Goal: Navigation & Orientation: Find specific page/section

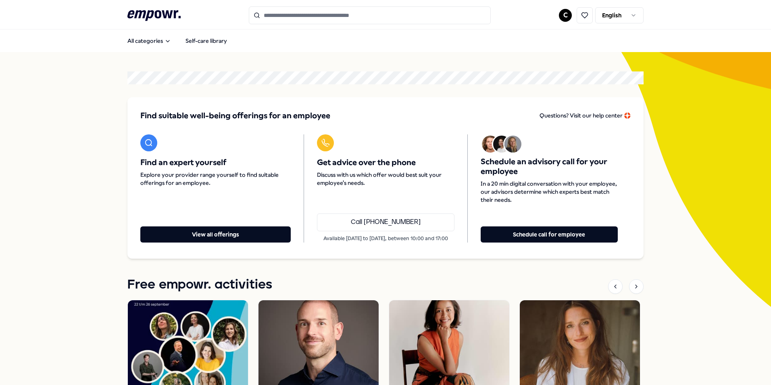
click at [603, 16] on html ".empowr-logo_svg__cls-1{fill:#03032f} C English All categories Self-care librar…" at bounding box center [385, 192] width 771 height 385
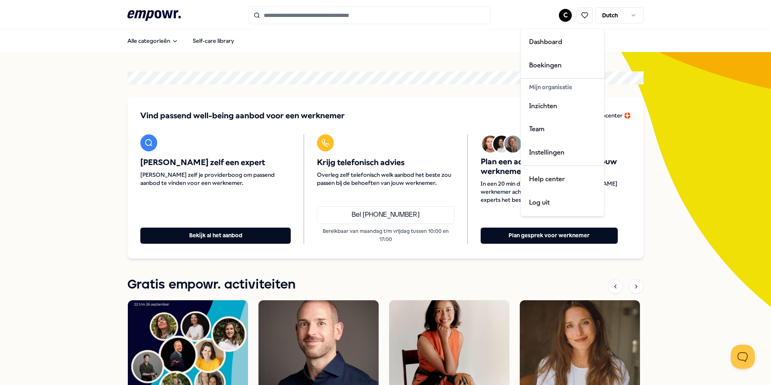
click at [567, 16] on html ".empowr-logo_svg__cls-1{fill:#03032f} C Dutch Alle categorieën Self-care librar…" at bounding box center [385, 192] width 771 height 385
click at [559, 37] on div "Dashboard" at bounding box center [563, 41] width 80 height 23
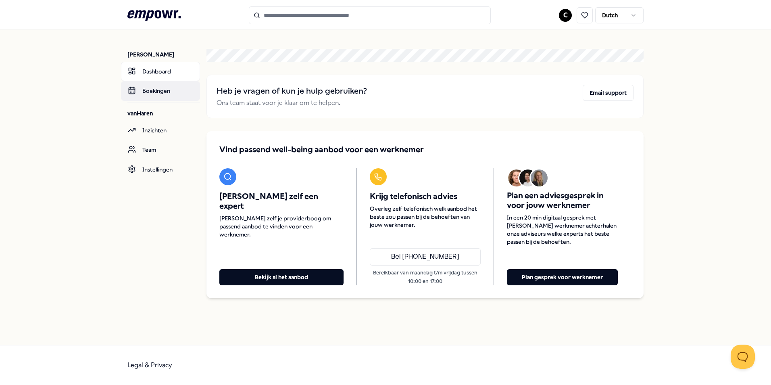
click at [165, 88] on link "Boekingen" at bounding box center [160, 90] width 79 height 19
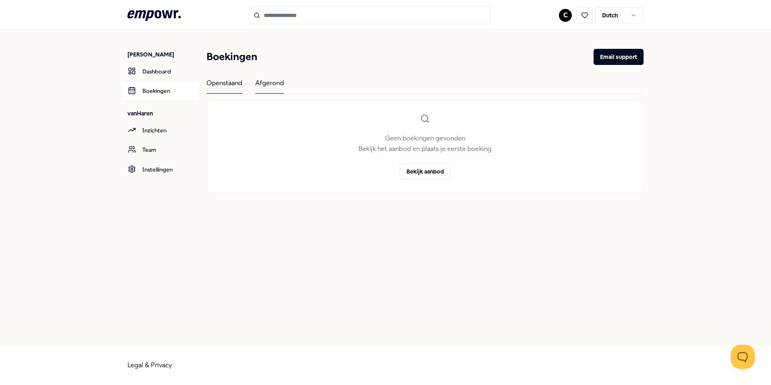
click at [279, 84] on div "Afgerond" at bounding box center [269, 86] width 29 height 16
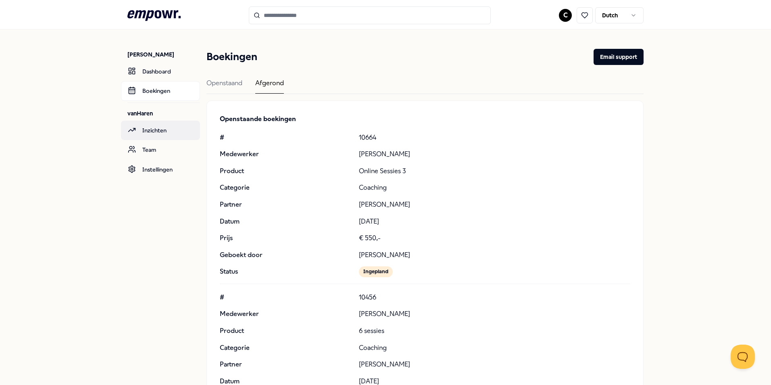
click at [161, 136] on link "Inzichten" at bounding box center [160, 130] width 79 height 19
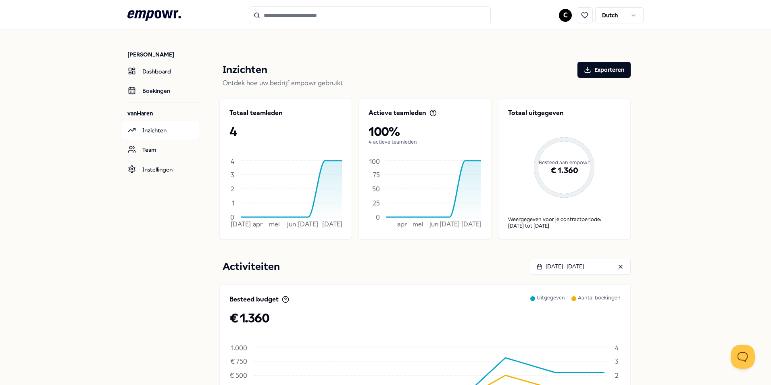
click at [568, 176] on div "€ 1.360" at bounding box center [564, 171] width 113 height 54
click at [177, 91] on link "Boekingen" at bounding box center [160, 90] width 79 height 19
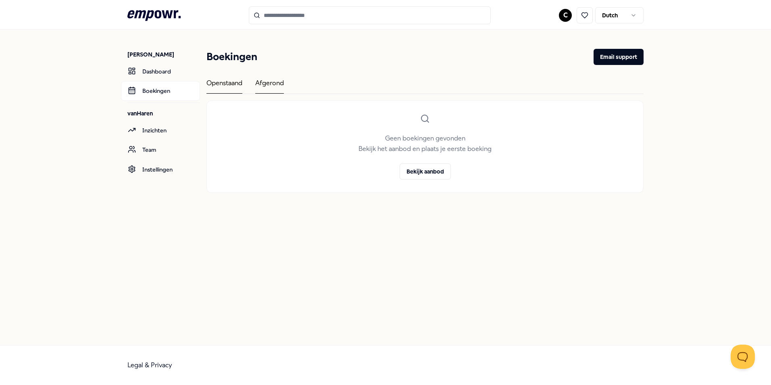
click at [276, 85] on div "Afgerond" at bounding box center [269, 86] width 29 height 16
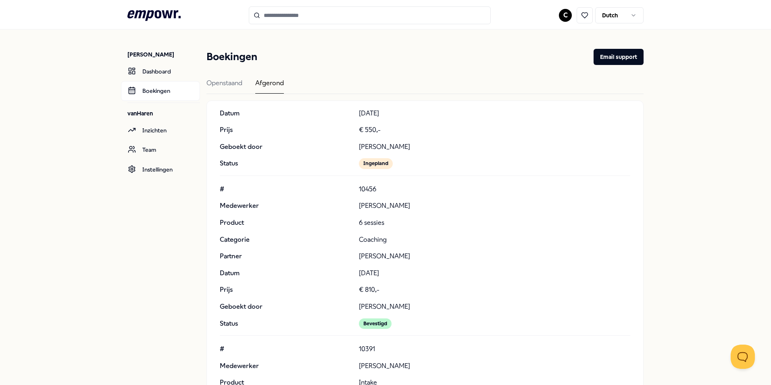
scroll to position [121, 0]
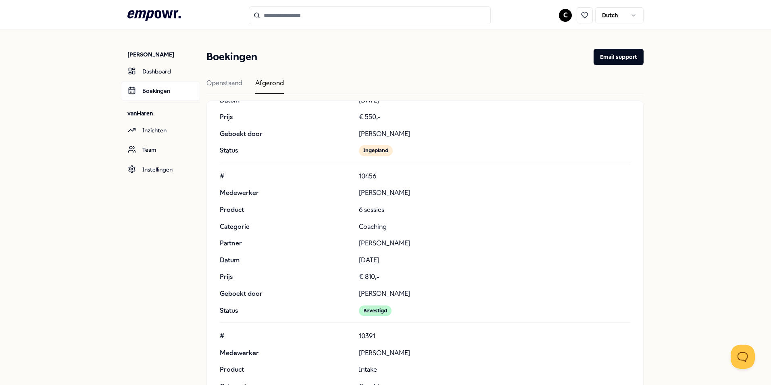
drag, startPoint x: 356, startPoint y: 191, endPoint x: 436, endPoint y: 191, distance: 79.8
click at [436, 191] on p "[PERSON_NAME]" at bounding box center [494, 193] width 271 height 10
drag, startPoint x: 535, startPoint y: 217, endPoint x: 517, endPoint y: 212, distance: 18.4
click at [536, 216] on div "# 10456 Medewerker [PERSON_NAME] Product 6 sessies Categorie Coaching Partner […" at bounding box center [425, 243] width 411 height 145
click at [644, 219] on div "[PERSON_NAME] Dashboard Boekingen vanHaren Inzichten Team Instellingen Boekinge…" at bounding box center [385, 223] width 771 height 389
